Goal: Task Accomplishment & Management: Manage account settings

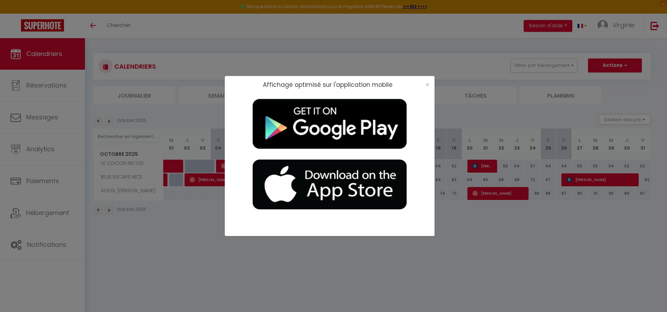
click at [423, 84] on div "×" at bounding box center [425, 84] width 17 height 7
click at [426, 84] on span "×" at bounding box center [428, 84] width 4 height 9
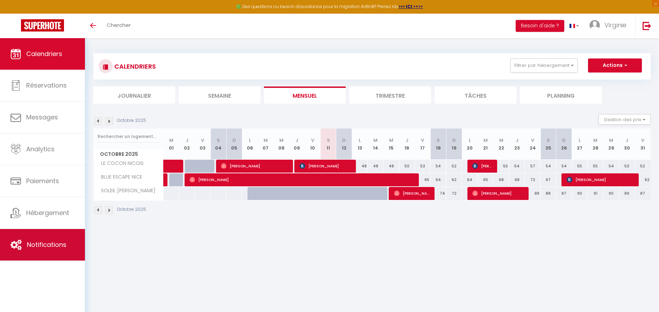
click at [46, 256] on link "Notifications" at bounding box center [42, 244] width 85 height 31
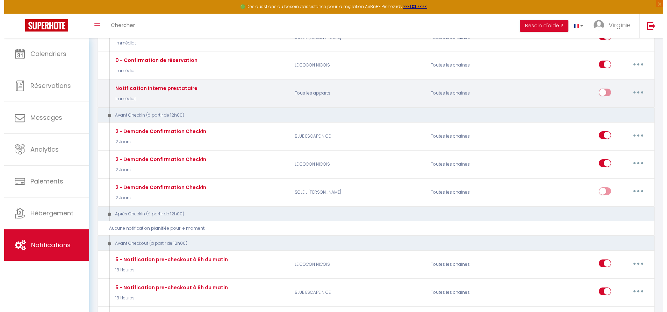
scroll to position [141, 0]
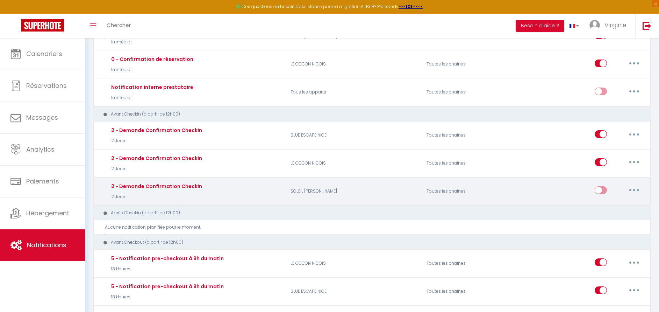
click at [636, 192] on button "button" at bounding box center [635, 189] width 20 height 11
click at [624, 204] on link "Editer" at bounding box center [617, 206] width 52 height 12
type input "2 - Demande Confirmation Checkin"
select select "2 Jours"
select select "if_booking_is_paid"
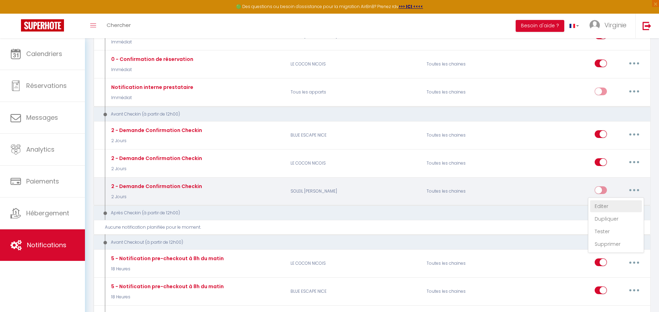
checkbox input "true"
checkbox input "false"
radio input "true"
type input "Procédure pour le checkin - [RENTAL:NAME]"
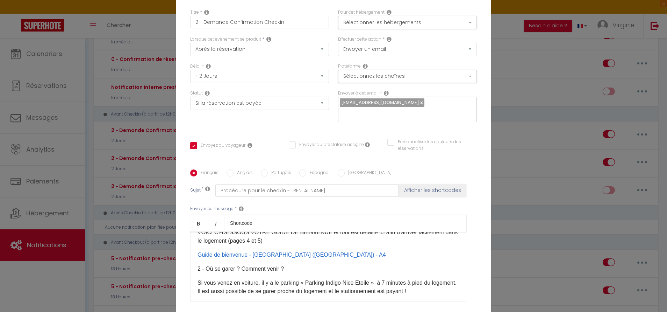
scroll to position [241, 0]
drag, startPoint x: 316, startPoint y: 263, endPoint x: 192, endPoint y: 265, distance: 124.6
click at [192, 265] on div "Bonjour [GUEST:FIRST_NAME], Votre voyage approche, c'est un plaisir de vous acc…" at bounding box center [328, 267] width 276 height 70
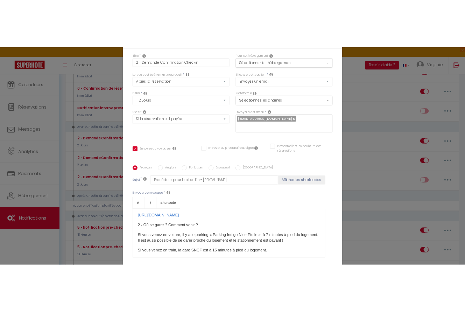
scroll to position [255, 0]
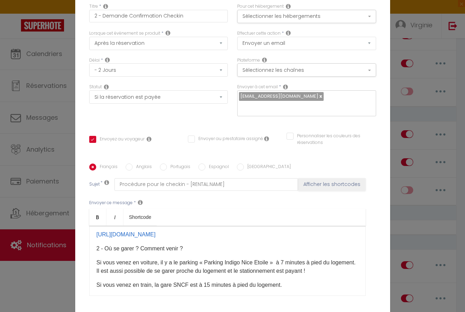
drag, startPoint x: 170, startPoint y: 262, endPoint x: 87, endPoint y: 244, distance: 84.7
click at [89, 244] on div "Bonjour [GUEST:FIRST_NAME], Votre voyage approche, c'est un plaisir de vous acc…" at bounding box center [227, 261] width 276 height 70
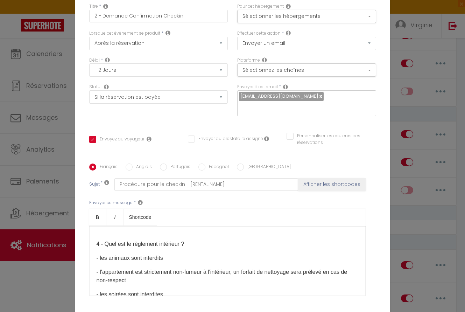
scroll to position [423, 0]
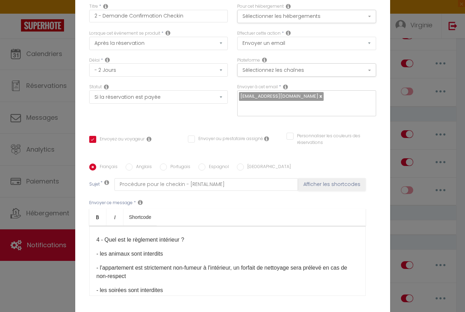
drag, startPoint x: 184, startPoint y: 236, endPoint x: 132, endPoint y: 235, distance: 51.8
click at [132, 216] on p "Mot de passe : [SECURITY_DATA]" at bounding box center [228, 211] width 262 height 8
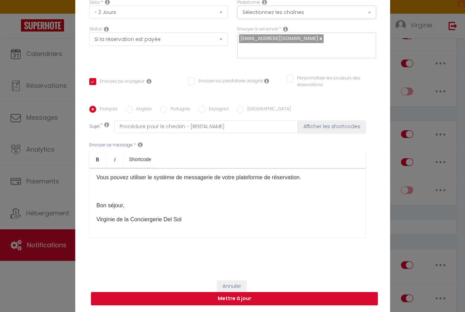
scroll to position [58, 0]
click at [218, 299] on button "Mettre à jour" at bounding box center [234, 298] width 287 height 13
checkbox input "true"
checkbox input "false"
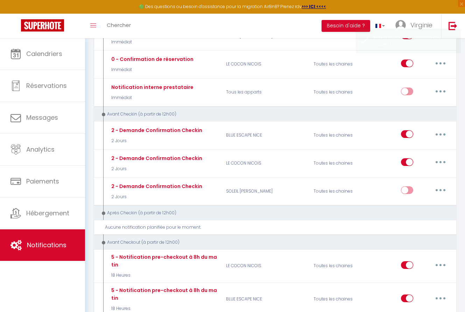
scroll to position [0, 0]
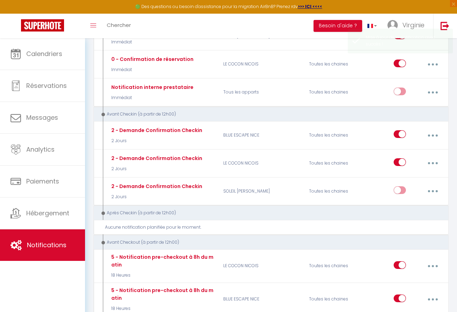
select select
checkbox input "false"
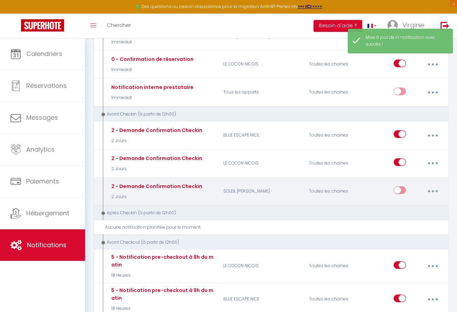
click at [430, 190] on button "button" at bounding box center [432, 190] width 19 height 13
click at [410, 208] on link "Editer" at bounding box center [414, 208] width 52 height 12
type input "2 - Demande Confirmation Checkin"
select select "2 Jours"
select select "if_booking_is_paid"
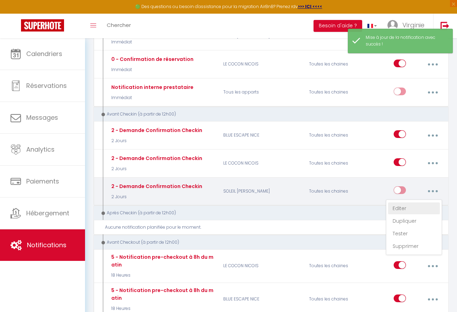
checkbox input "true"
checkbox input "false"
radio input "true"
type input "Procédure pour le checkin - [RENTAL:NAME]"
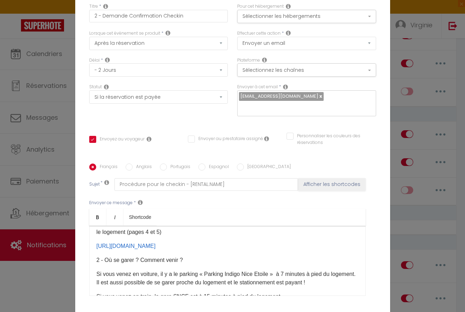
scroll to position [243, 0]
click at [156, 219] on p "VOICI CI-DESSOUS VOTRE GUIDE DE BIENVENUE et tout est détaillé ici afin d’arriv…" at bounding box center [228, 227] width 262 height 17
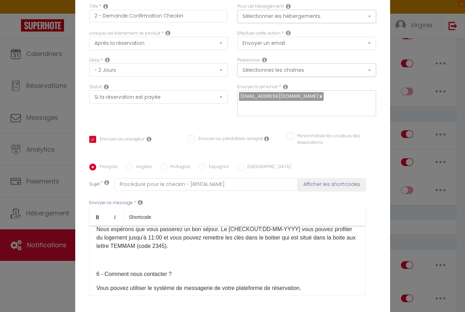
scroll to position [665, 0]
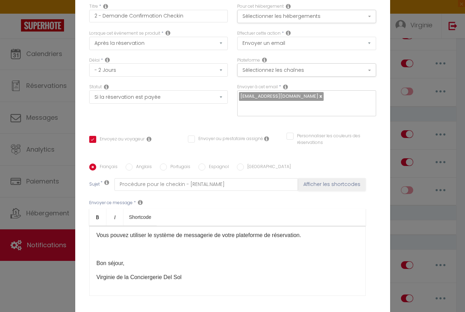
checkbox input "true"
checkbox input "false"
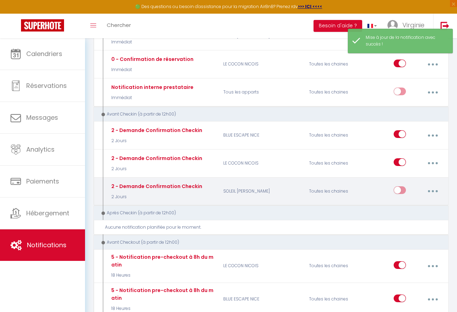
click at [403, 194] on input "checkbox" at bounding box center [400, 191] width 12 height 10
checkbox input "true"
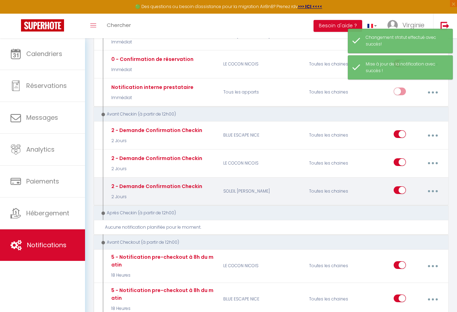
click at [428, 189] on button "button" at bounding box center [432, 190] width 19 height 13
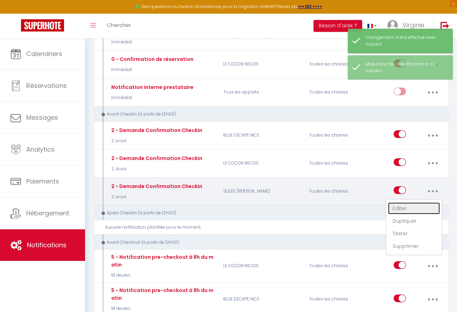
click at [417, 204] on link "Editer" at bounding box center [414, 208] width 52 height 12
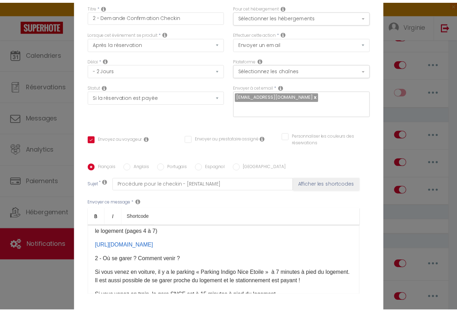
scroll to position [311, 0]
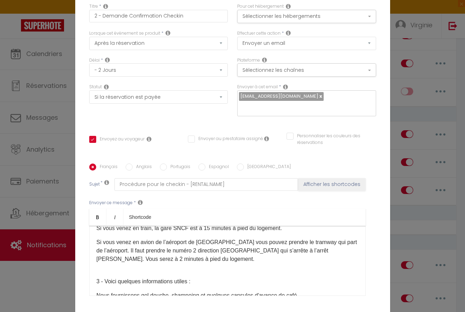
checkbox input "true"
checkbox input "false"
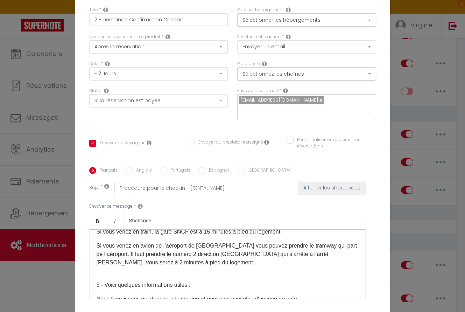
select select "1"
select select
checkbox input "false"
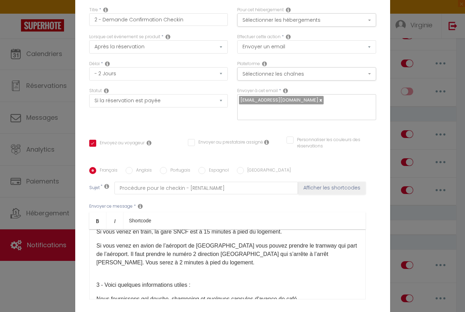
checkbox input "false"
radio input "false"
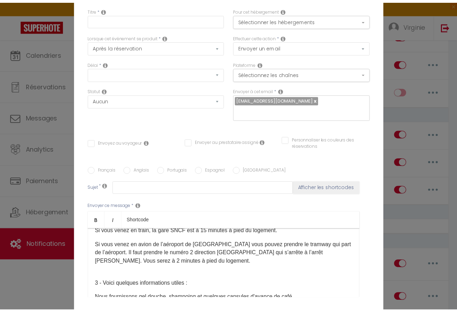
scroll to position [0, 0]
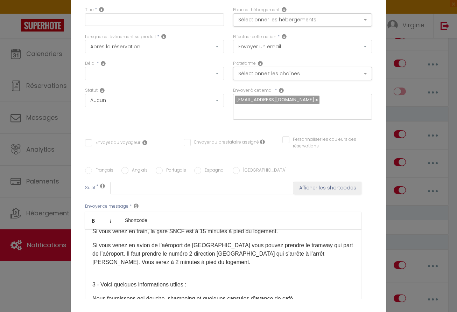
checkbox input "true"
select select
checkbox input "false"
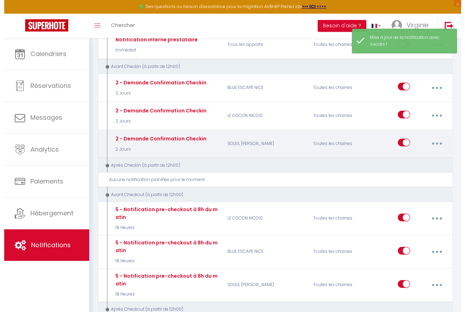
scroll to position [190, 0]
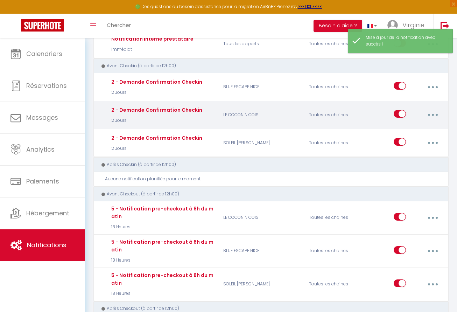
click at [429, 116] on button "button" at bounding box center [432, 114] width 19 height 13
click at [415, 132] on link "Editer" at bounding box center [414, 132] width 52 height 12
type input "2 - Demande Confirmation Checkin"
select select "2 Jours"
select select "if_booking_is_paid"
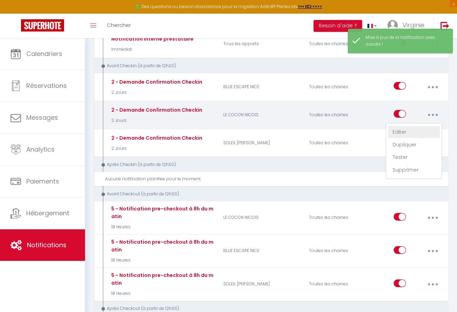
checkbox input "true"
checkbox input "false"
radio input "true"
type input "Procédure pour le checkin - [RENTAL:NAME]"
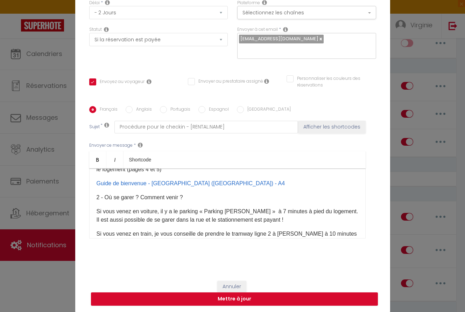
scroll to position [214, 0]
click at [247, 302] on button "Mettre à jour" at bounding box center [234, 298] width 287 height 13
checkbox input "true"
checkbox input "false"
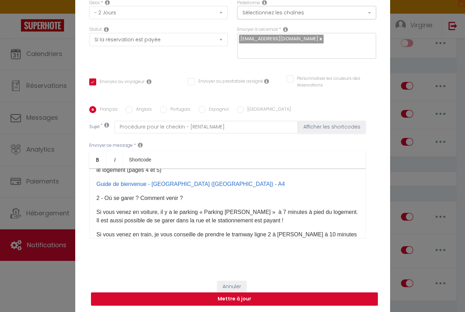
select select "1"
select select
checkbox input "false"
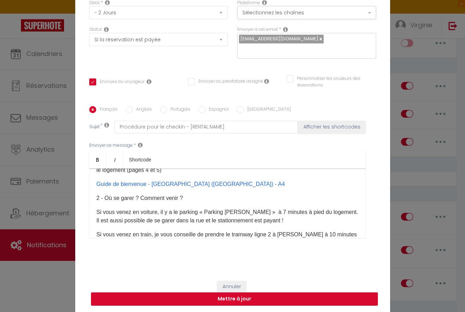
checkbox input "false"
radio input "false"
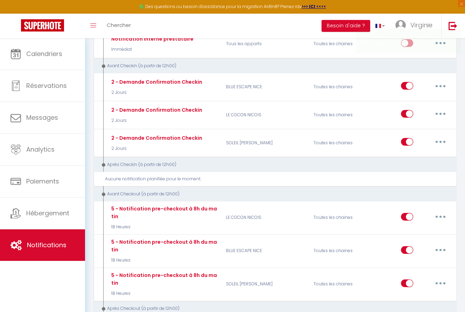
scroll to position [0, 0]
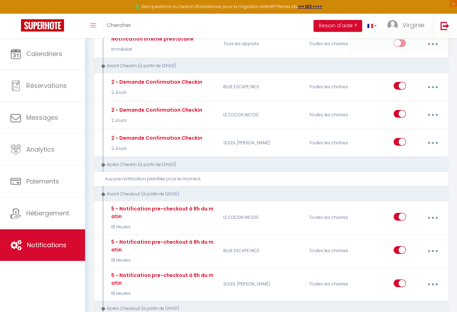
select select
checkbox input "false"
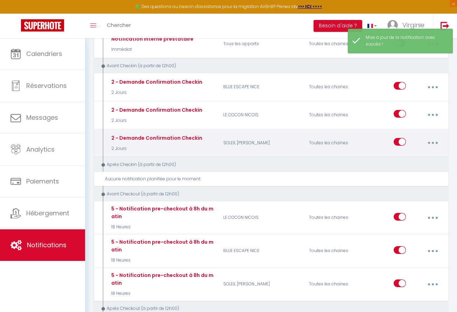
click at [428, 144] on button "button" at bounding box center [432, 142] width 19 height 13
click at [423, 157] on link "Editer" at bounding box center [414, 160] width 52 height 12
type input "2 - Demande Confirmation Checkin"
select select "2 Jours"
select select "if_booking_is_paid"
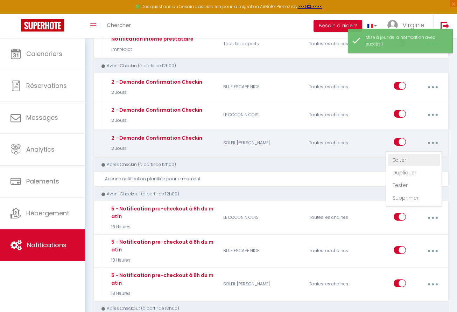
checkbox input "true"
checkbox input "false"
radio input "true"
type input "Procédure pour le checkin - [RENTAL:NAME]"
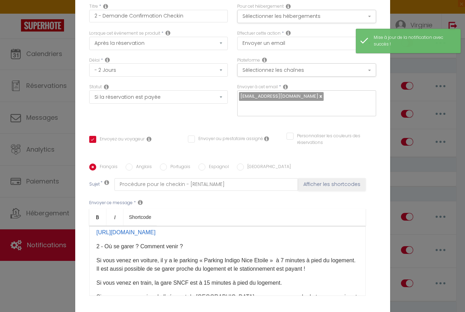
scroll to position [243, 0]
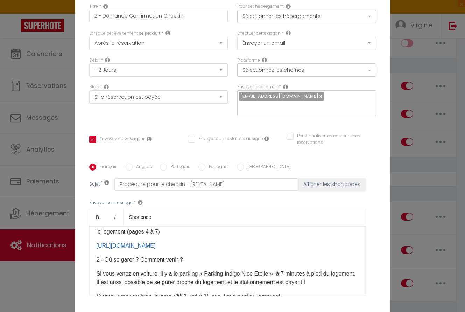
drag, startPoint x: 168, startPoint y: 214, endPoint x: 91, endPoint y: 202, distance: 77.8
click at [91, 226] on div "Bonjour [GUEST:FIRST_NAME], Votre voyage approche, c'est un plaisir de vous acc…" at bounding box center [227, 261] width 276 height 70
click at [156, 241] on p "[URL][DOMAIN_NAME] ​" at bounding box center [228, 245] width 262 height 8
drag, startPoint x: 165, startPoint y: 218, endPoint x: 91, endPoint y: 198, distance: 76.7
click at [91, 226] on div "Bonjour [GUEST:FIRST_NAME], Votre voyage approche, c'est un plaisir de vous acc…" at bounding box center [227, 261] width 276 height 70
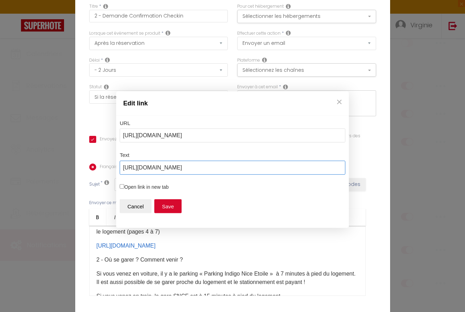
click at [183, 168] on input "[URL][DOMAIN_NAME]" at bounding box center [233, 168] width 226 height 14
type input "Guide de bienvenue Soleil Niçois Terracotta"
click at [171, 201] on button "Save" at bounding box center [167, 206] width 27 height 14
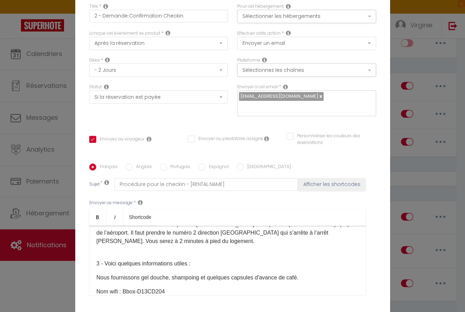
scroll to position [340, 0]
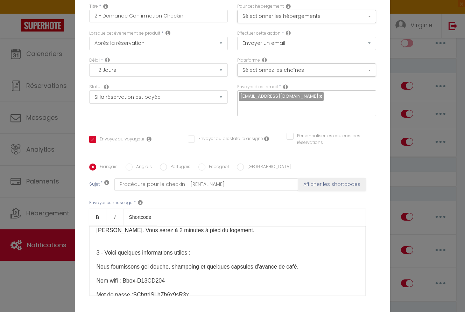
checkbox input "true"
checkbox input "false"
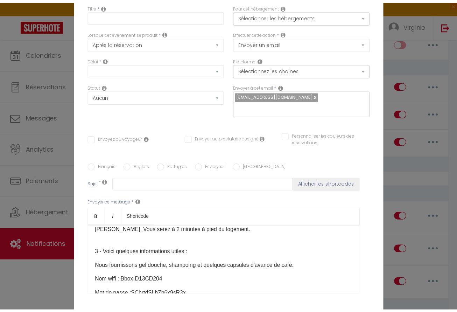
scroll to position [0, 0]
